Goal: Transaction & Acquisition: Purchase product/service

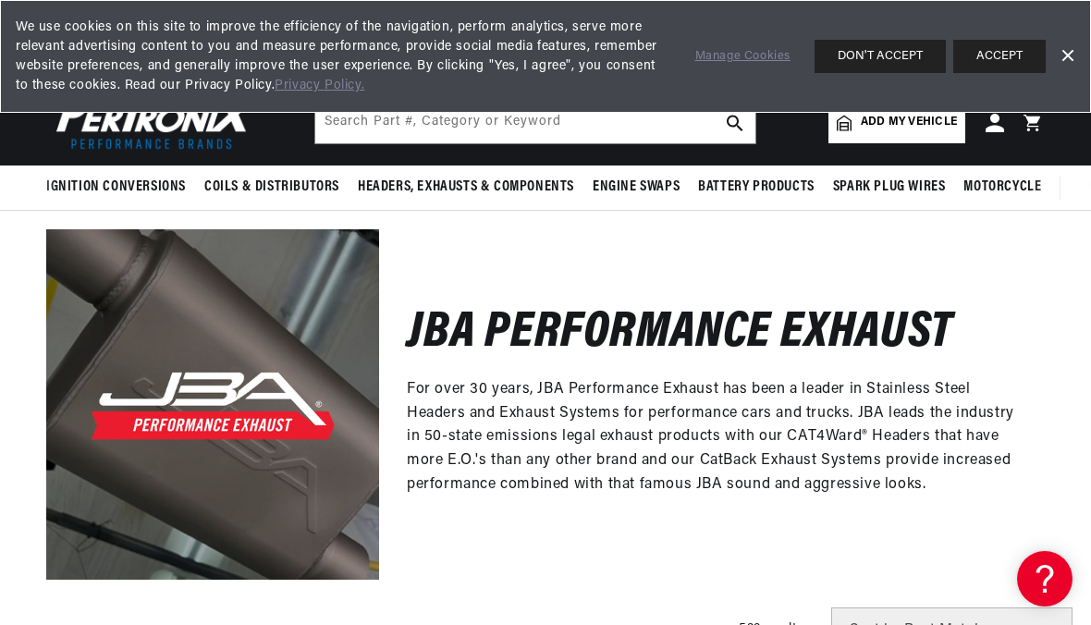
click at [1003, 59] on button "ACCEPT" at bounding box center [1000, 56] width 92 height 33
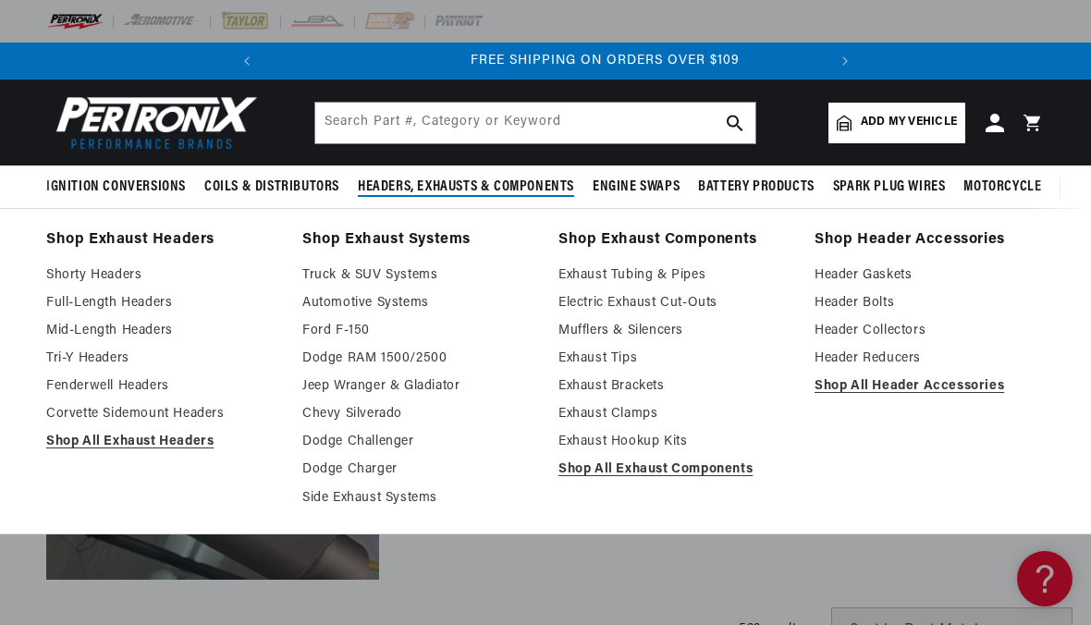
scroll to position [0, 560]
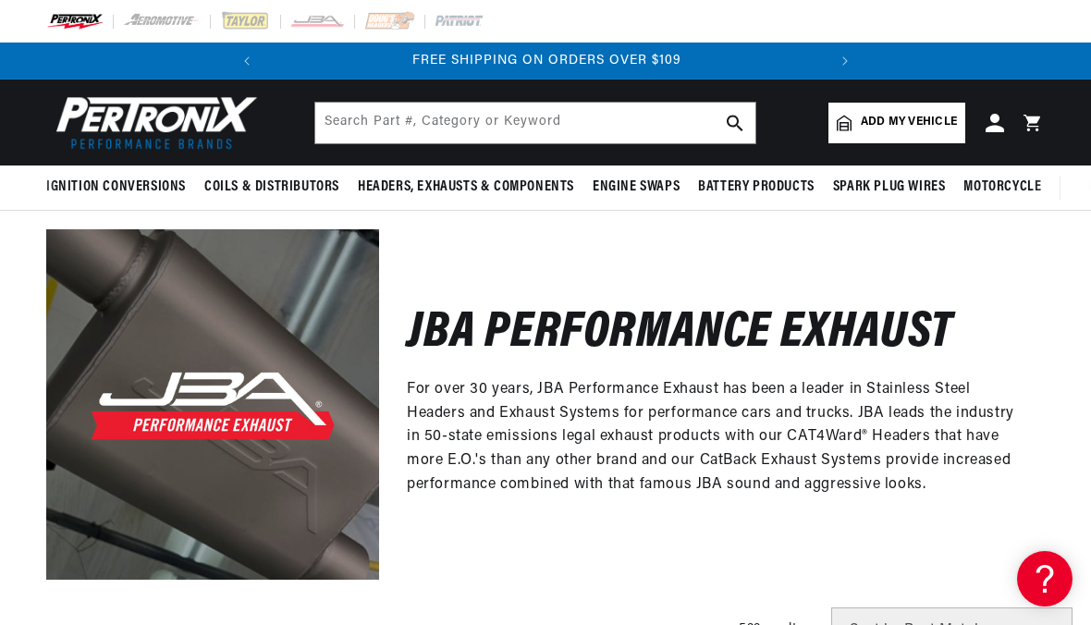
click at [1000, 130] on icon at bounding box center [995, 123] width 18 height 18
click at [999, 127] on icon at bounding box center [995, 123] width 18 height 18
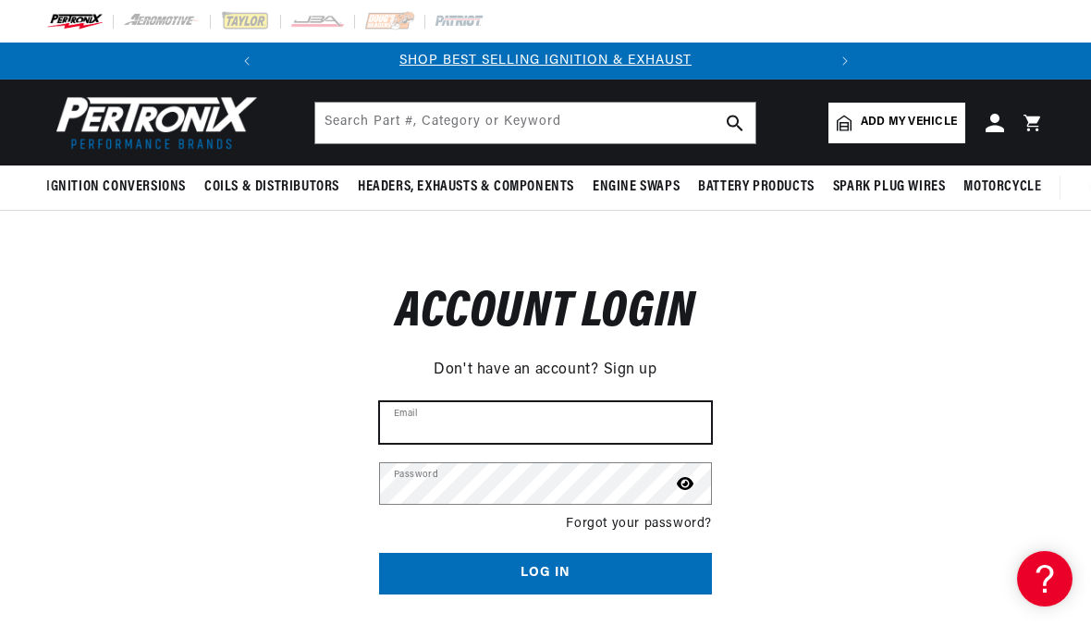
click at [654, 425] on input "Email" at bounding box center [545, 422] width 331 height 41
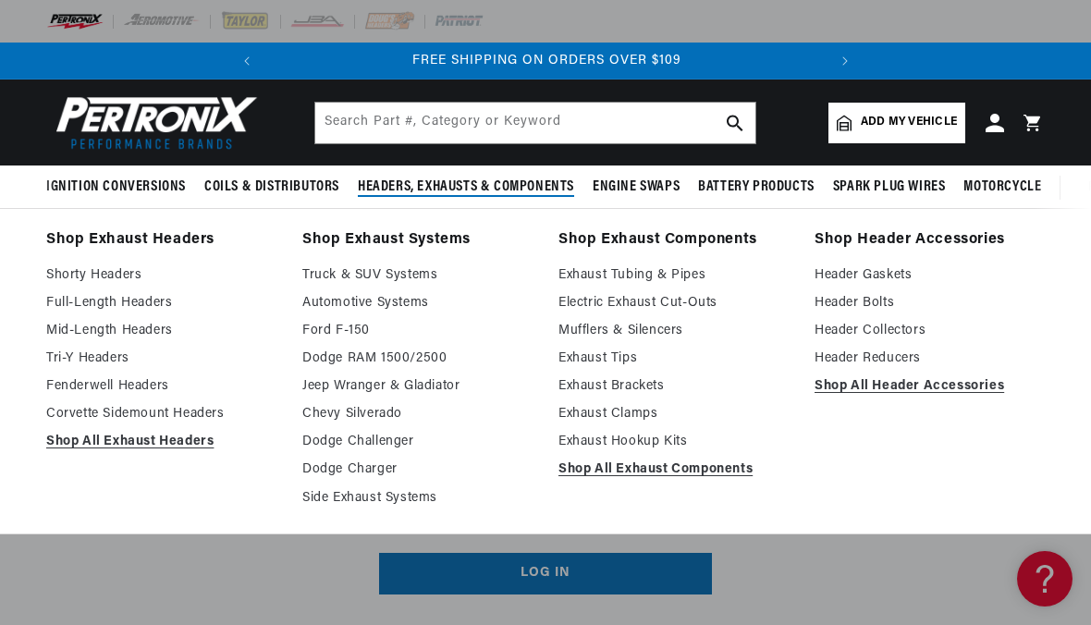
scroll to position [0, 560]
click at [67, 298] on link "Full-Length Headers" at bounding box center [161, 303] width 230 height 22
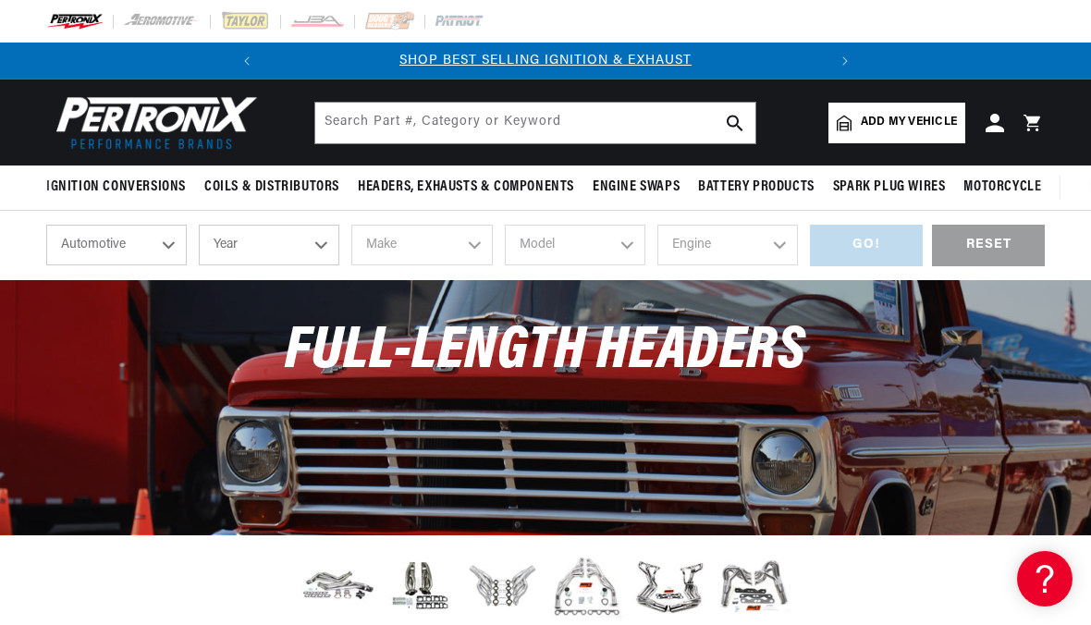
click at [325, 243] on select "Year [DATE] 2025 2024 2023 2022 2021 2020 2019 2018 2017 2016 2015 2014 2013 20…" at bounding box center [269, 245] width 141 height 41
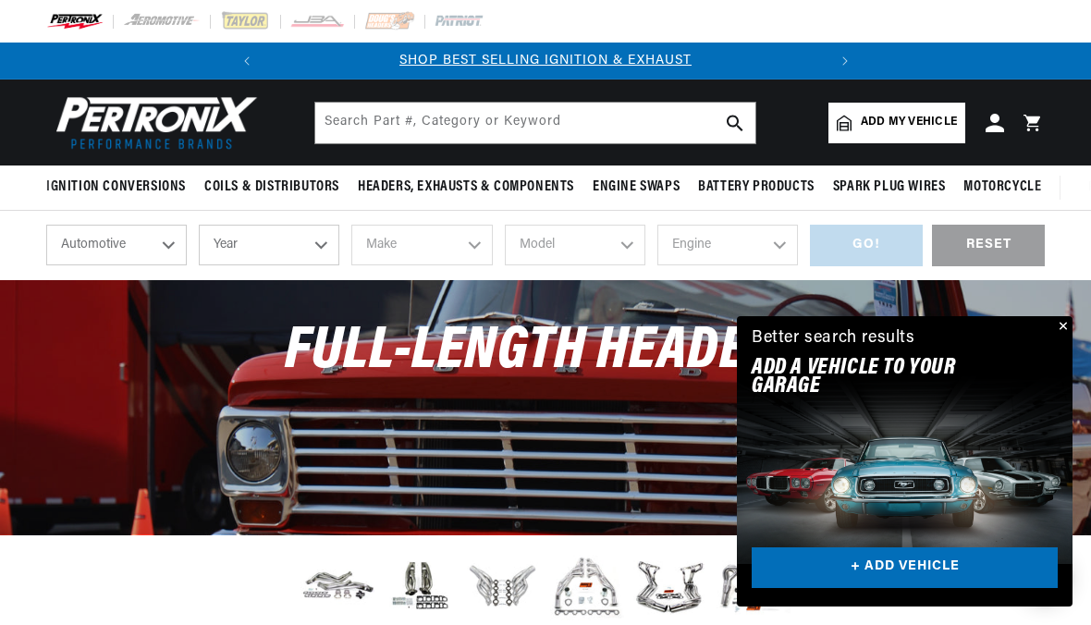
select select "2016"
click at [463, 256] on select "Make Cadillac Chevrolet Chrysler Dodge Ford GMC INFINITI Jeep Nissan Ram [GEOGR…" at bounding box center [421, 245] width 141 height 41
select select "Dodge"
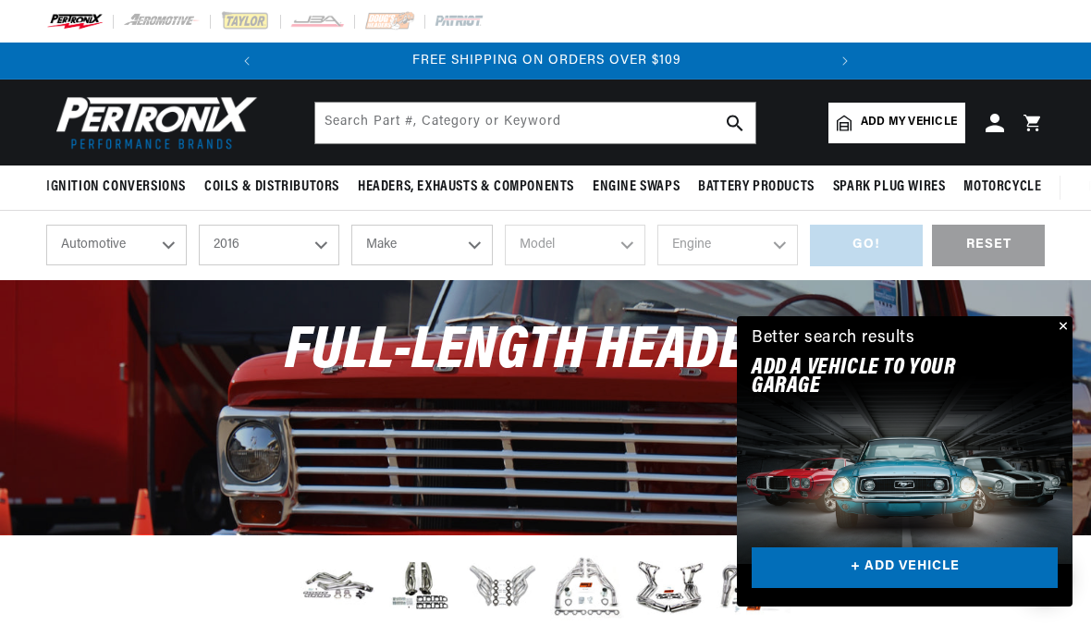
select select "Dodge"
click at [613, 246] on select "Model Challenger Charger [GEOGRAPHIC_DATA]" at bounding box center [575, 245] width 141 height 41
select select "Challenger"
click at [763, 248] on select "Engine 5.7L 6.2L 6.4L" at bounding box center [728, 245] width 141 height 41
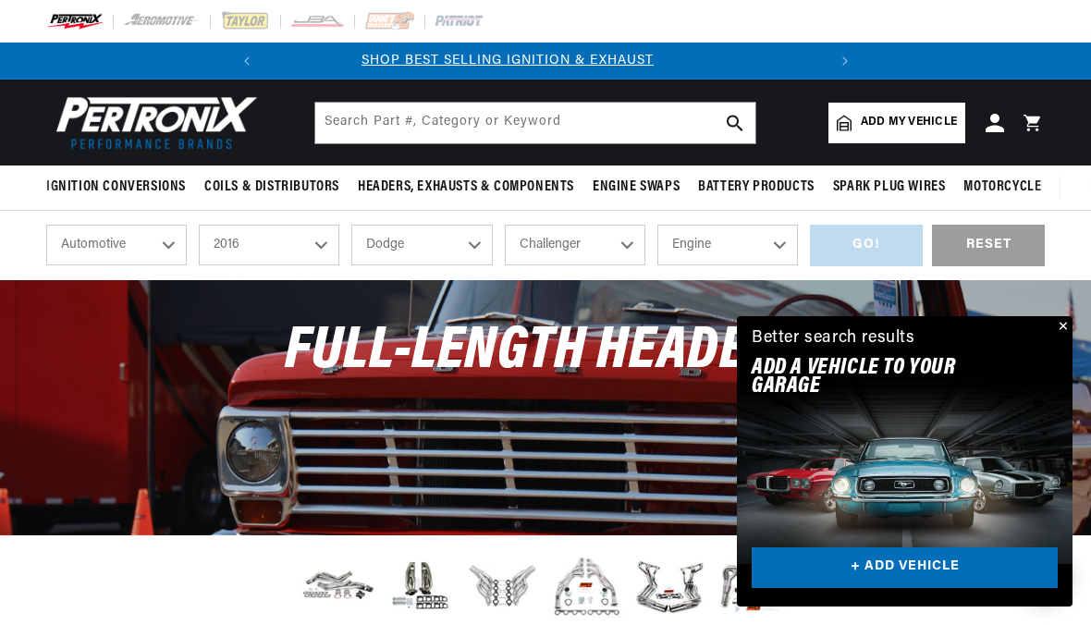
scroll to position [0, 0]
select select "6.4L"
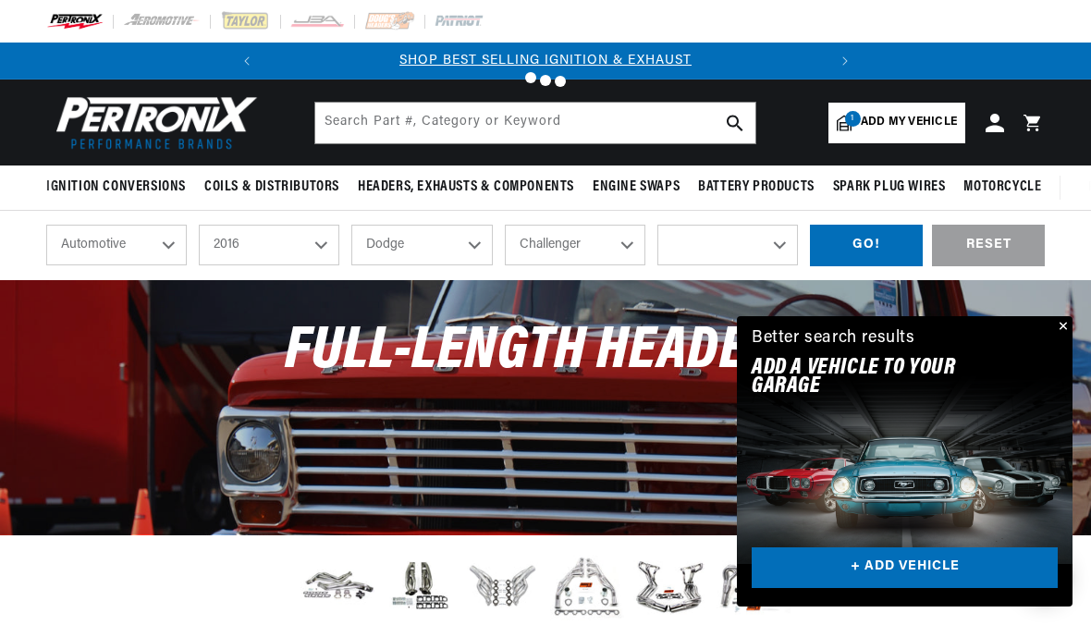
select select "6.4L"
click at [881, 243] on div "GO!" at bounding box center [866, 246] width 113 height 42
